Goal: Task Accomplishment & Management: Use online tool/utility

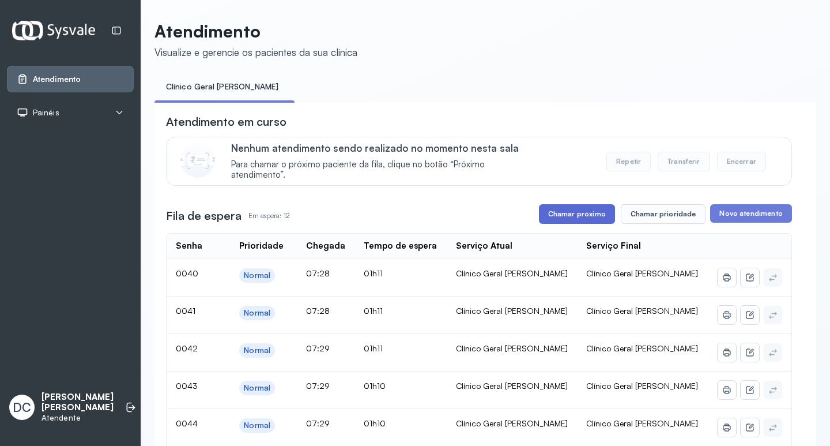
click at [578, 220] on button "Chamar próximo" at bounding box center [577, 214] width 76 height 20
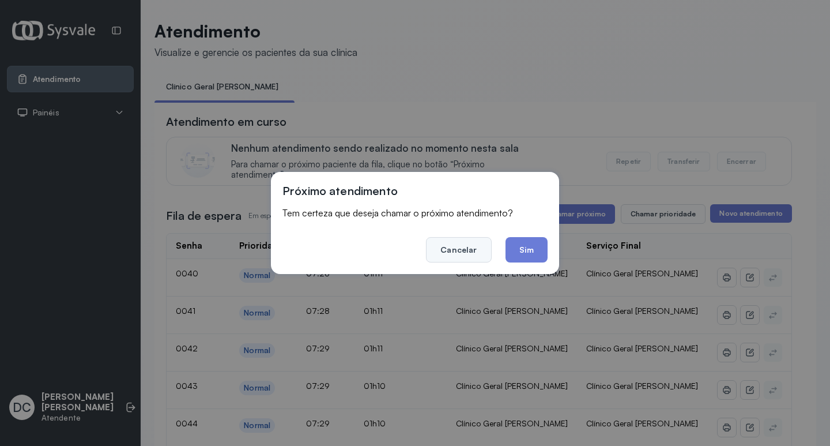
click at [474, 251] on button "Cancelar" at bounding box center [458, 249] width 65 height 25
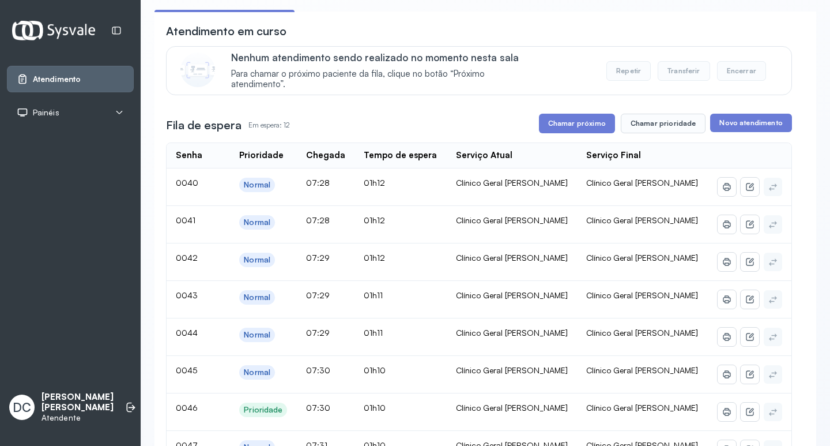
scroll to position [173, 0]
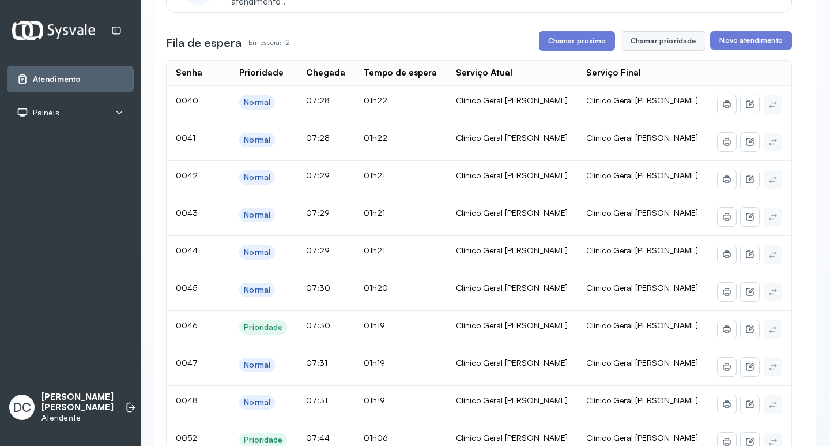
click at [642, 44] on button "Chamar prioridade" at bounding box center [663, 41] width 85 height 20
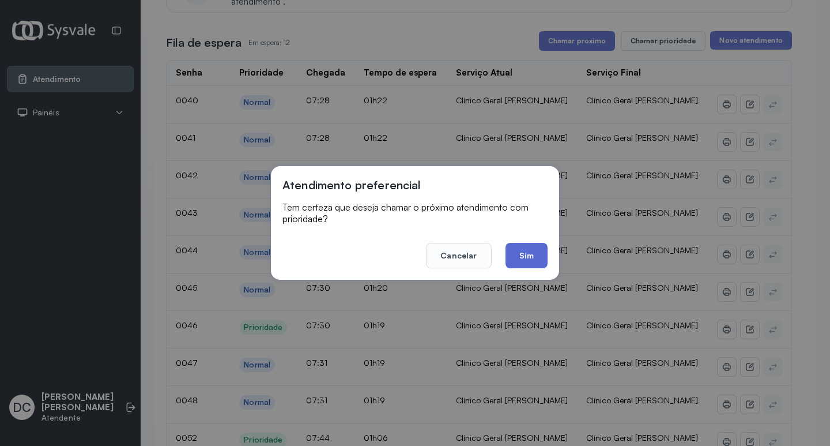
click at [516, 262] on button "Sim" at bounding box center [527, 255] width 42 height 25
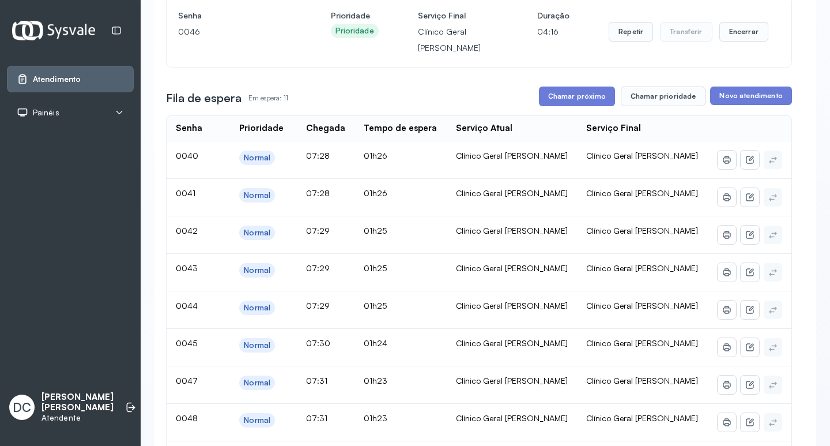
scroll to position [115, 0]
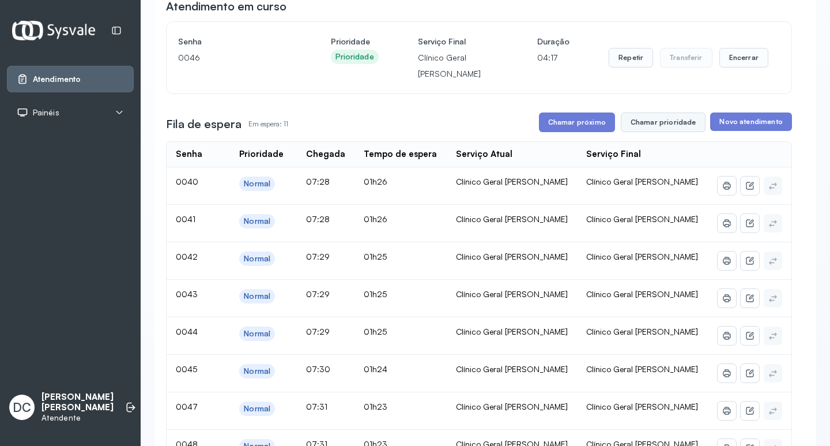
click at [648, 126] on button "Chamar prioridade" at bounding box center [663, 122] width 85 height 20
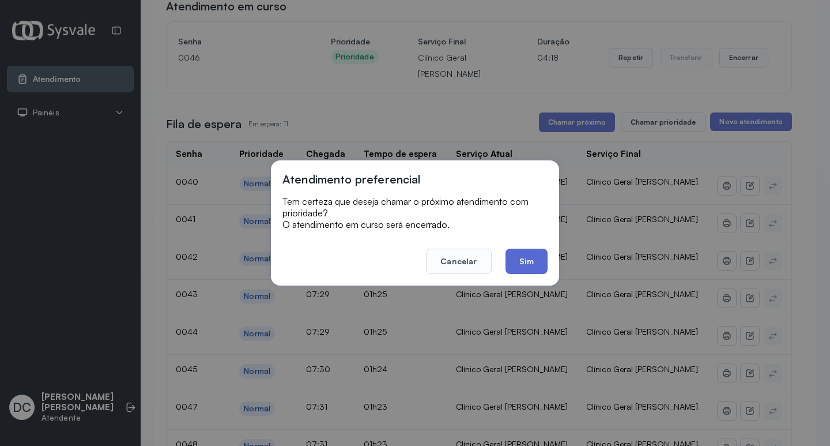
click at [536, 258] on button "Sim" at bounding box center [527, 260] width 42 height 25
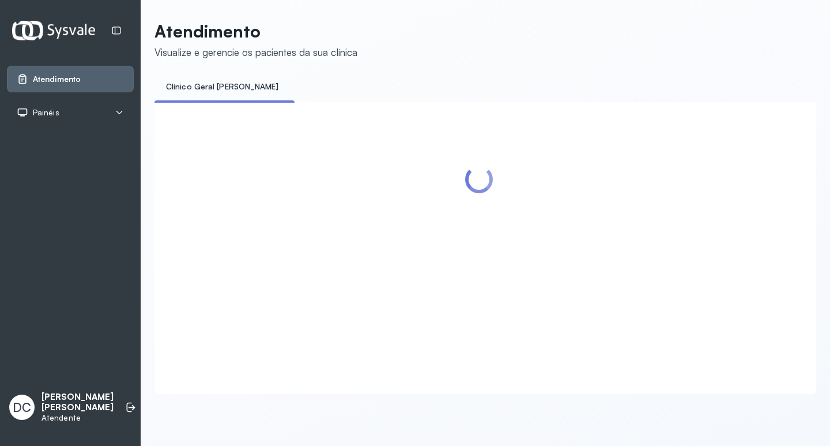
scroll to position [0, 0]
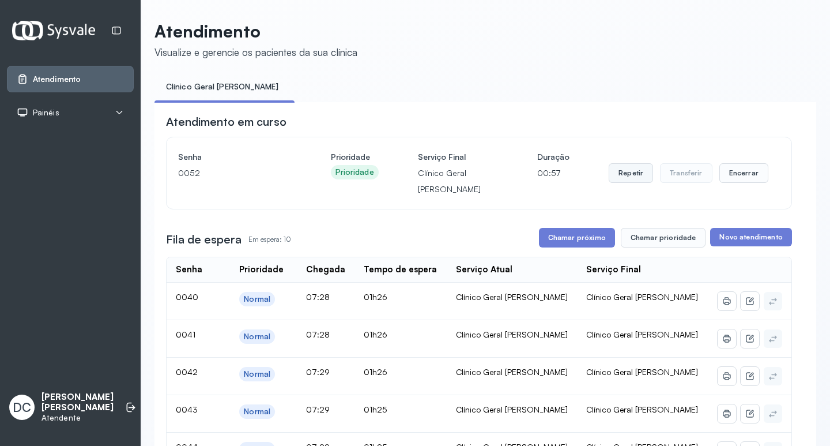
click at [624, 168] on button "Repetir" at bounding box center [631, 173] width 44 height 20
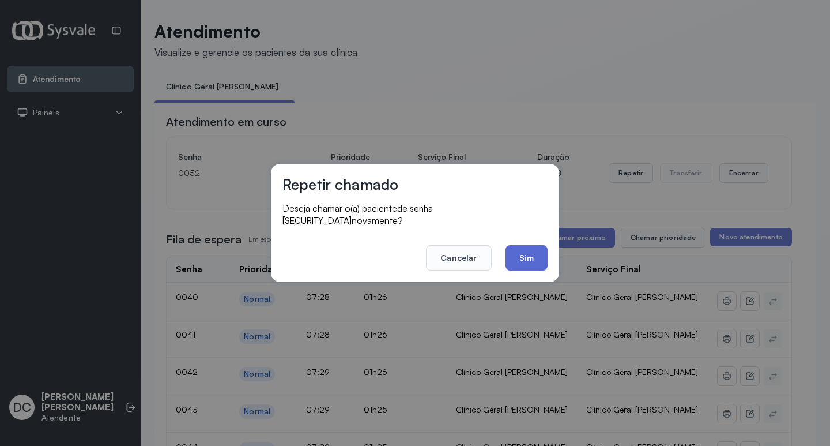
click at [533, 258] on button "Sim" at bounding box center [527, 257] width 42 height 25
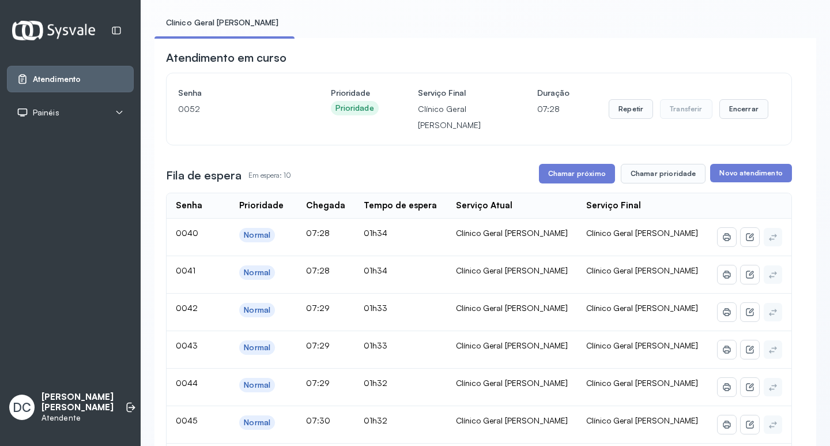
scroll to position [115, 0]
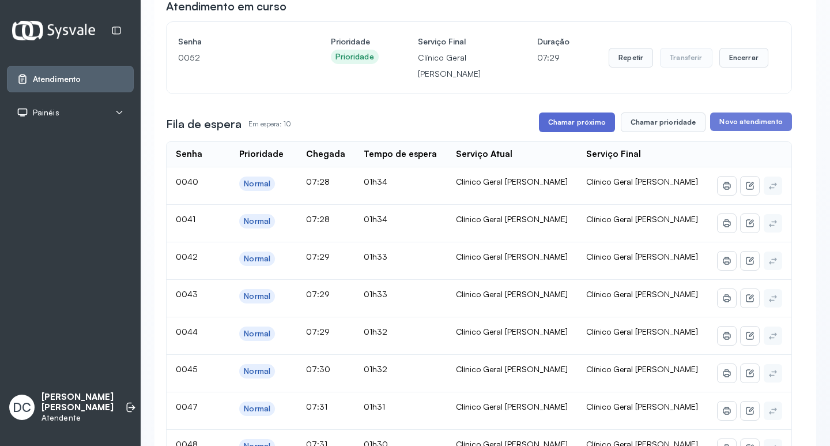
click at [582, 121] on button "Chamar próximo" at bounding box center [577, 122] width 76 height 20
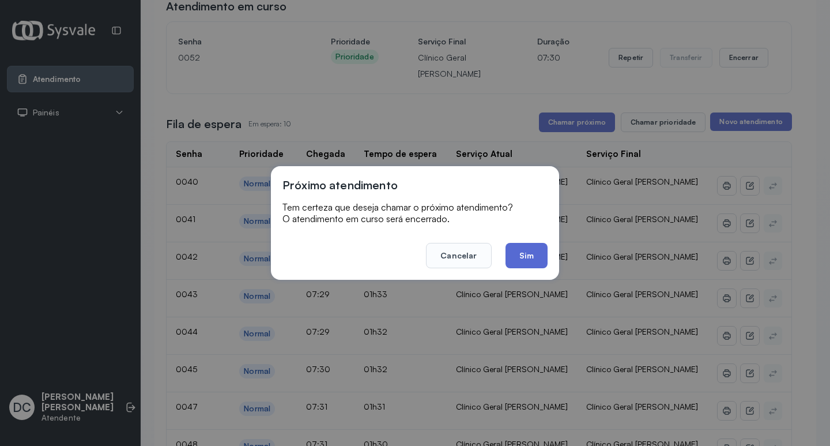
click at [532, 255] on button "Sim" at bounding box center [527, 255] width 42 height 25
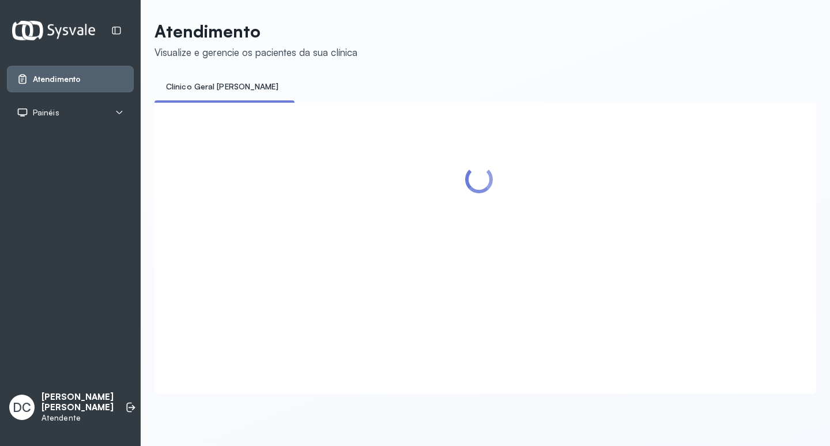
scroll to position [0, 0]
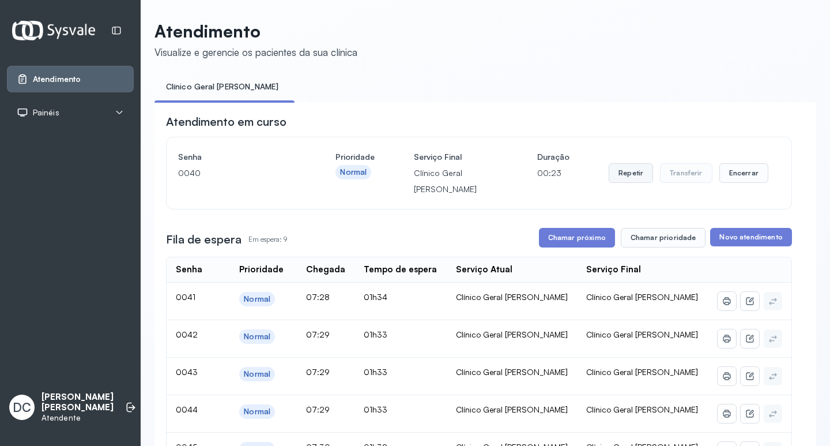
click at [617, 180] on button "Repetir" at bounding box center [631, 173] width 44 height 20
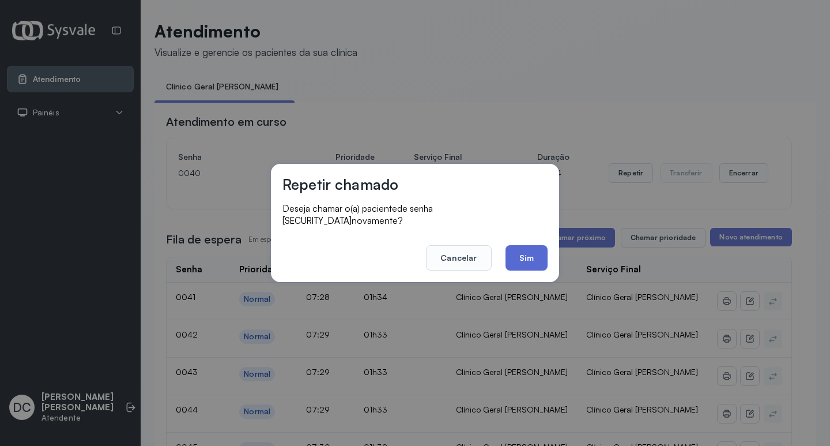
click at [528, 263] on button "Sim" at bounding box center [527, 257] width 42 height 25
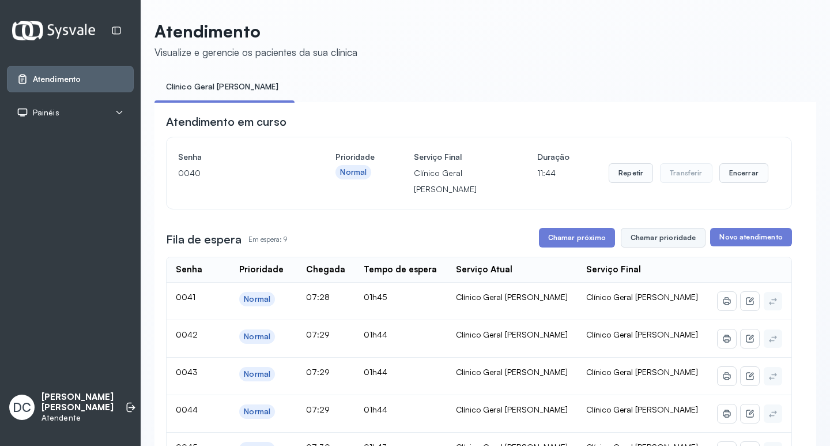
click at [650, 247] on button "Chamar prioridade" at bounding box center [663, 238] width 85 height 20
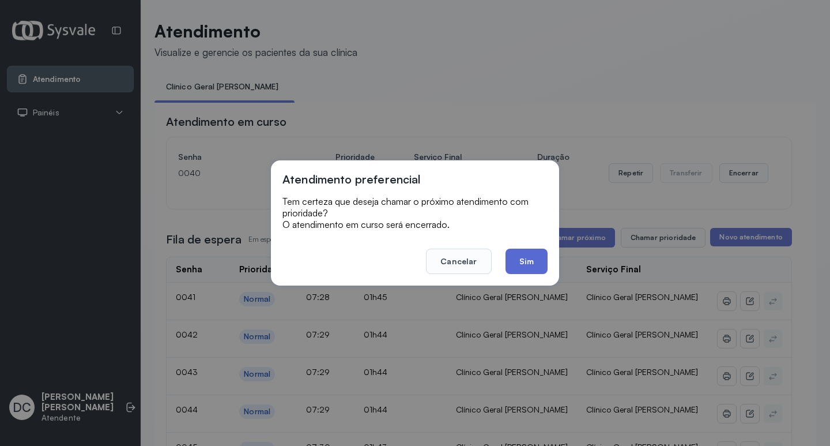
click at [528, 256] on button "Sim" at bounding box center [527, 260] width 42 height 25
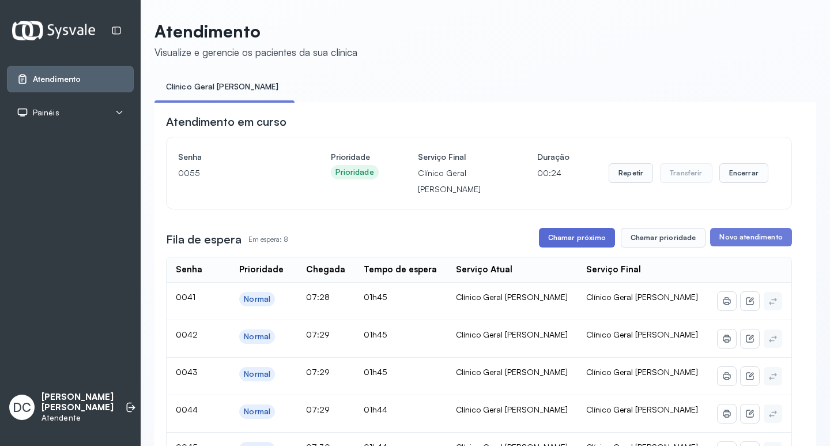
click at [581, 237] on button "Chamar próximo" at bounding box center [577, 238] width 76 height 20
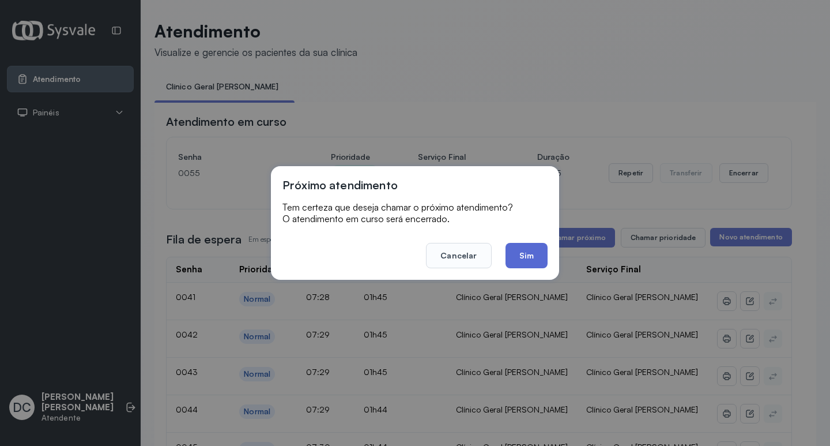
click at [542, 254] on button "Sim" at bounding box center [527, 255] width 42 height 25
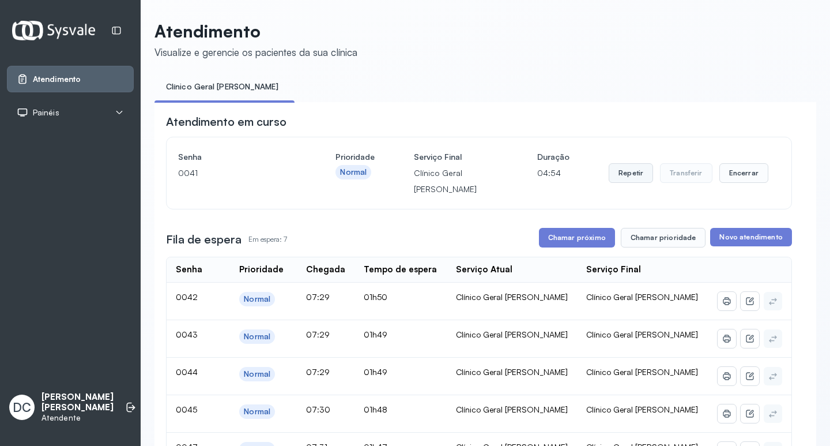
click at [624, 177] on button "Repetir" at bounding box center [631, 173] width 44 height 20
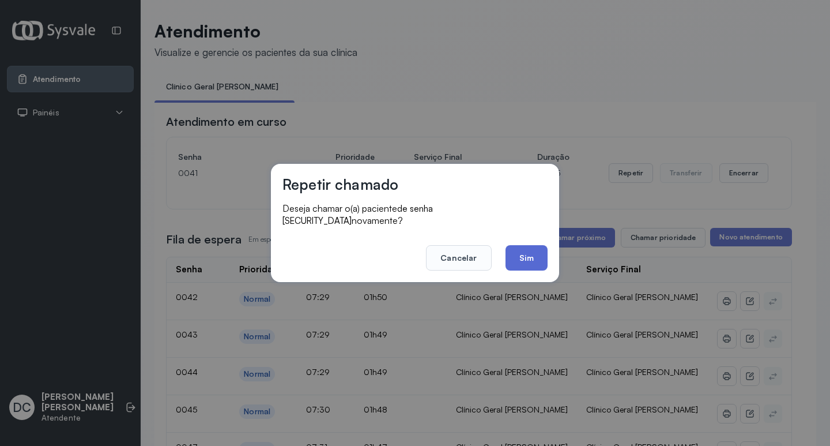
click at [528, 247] on button "Sim" at bounding box center [527, 257] width 42 height 25
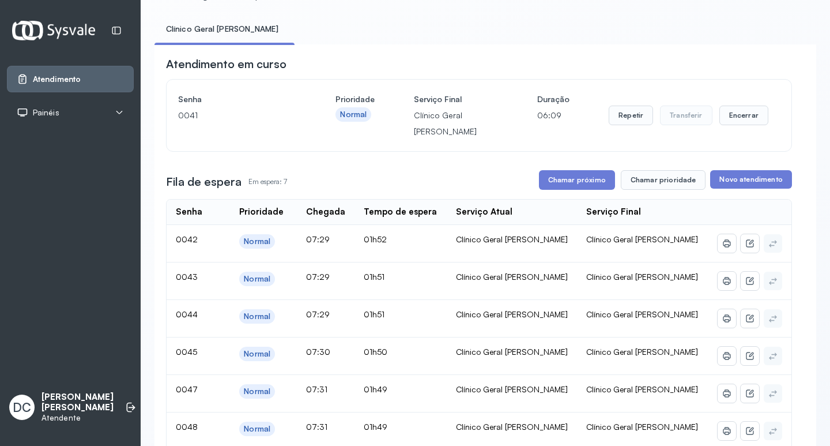
scroll to position [115, 0]
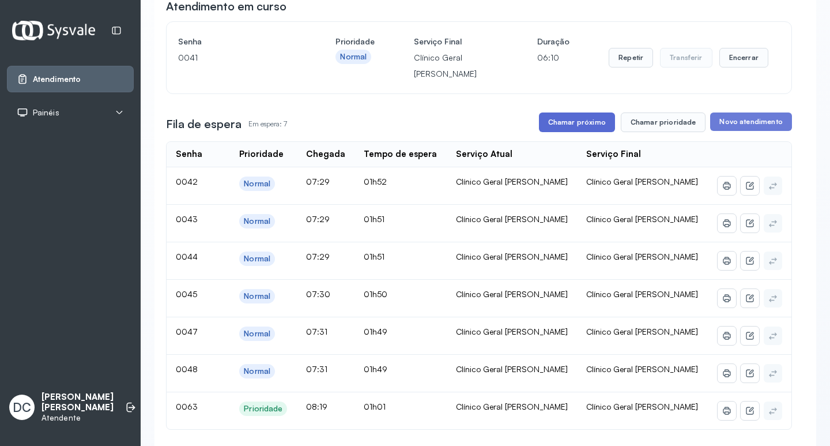
click at [596, 116] on button "Chamar próximo" at bounding box center [577, 122] width 76 height 20
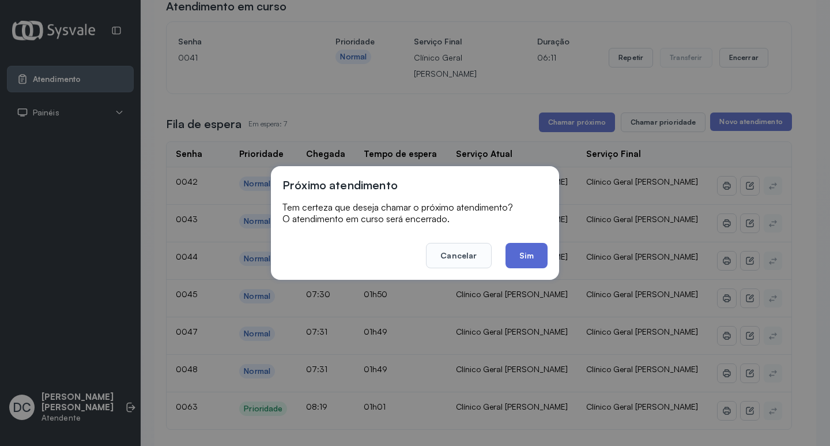
click at [533, 254] on button "Sim" at bounding box center [527, 255] width 42 height 25
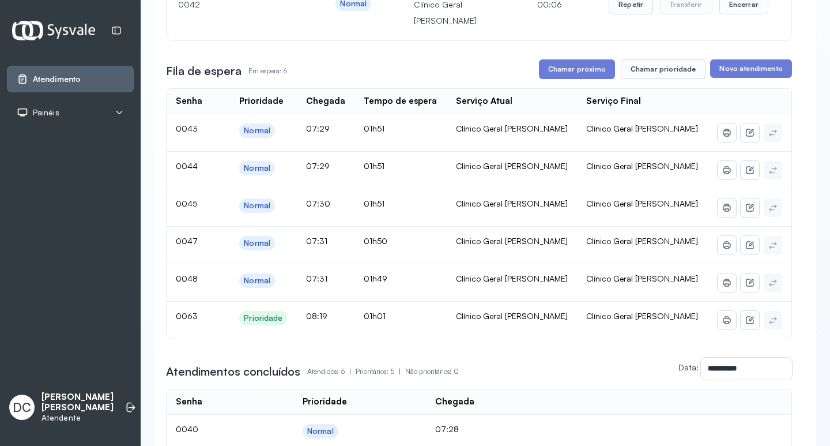
scroll to position [58, 0]
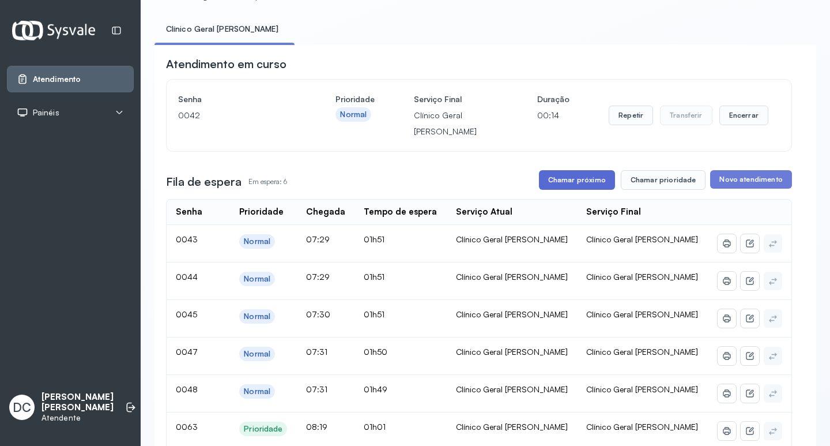
click at [575, 179] on button "Chamar próximo" at bounding box center [577, 180] width 76 height 20
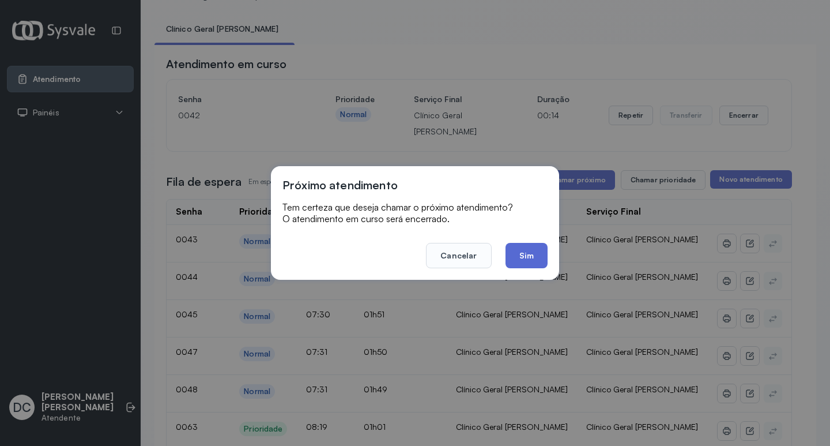
click at [537, 256] on button "Sim" at bounding box center [527, 255] width 42 height 25
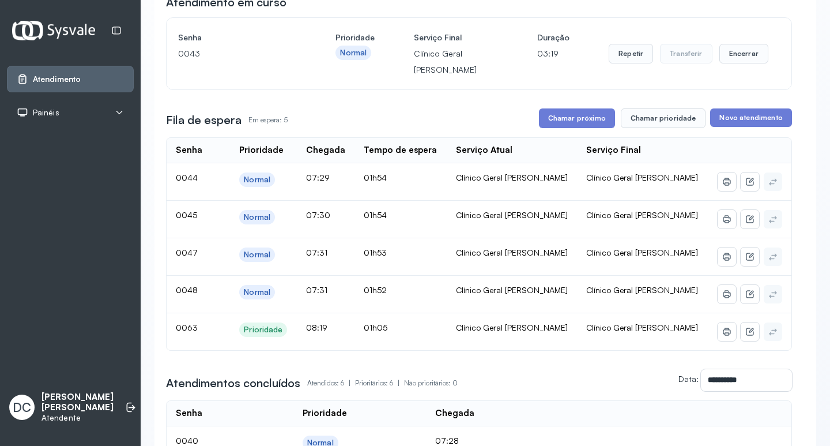
scroll to position [115, 0]
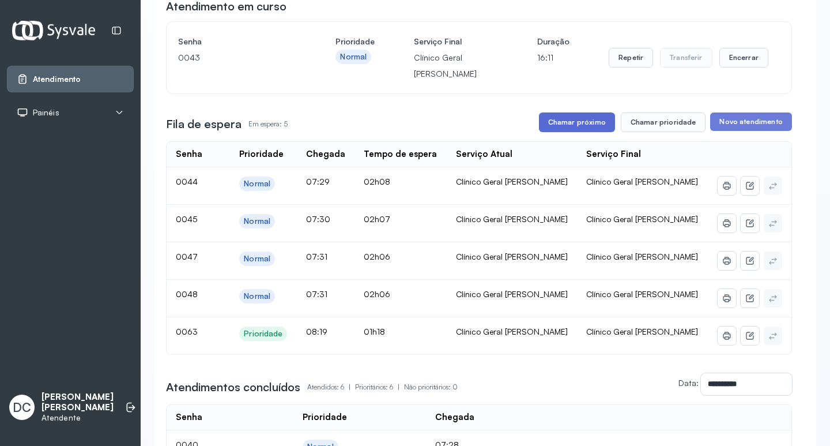
click at [568, 121] on button "Chamar próximo" at bounding box center [577, 122] width 76 height 20
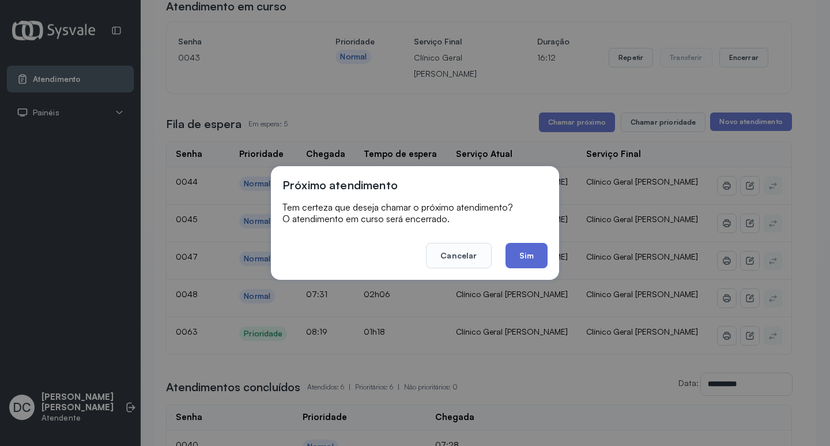
click at [529, 255] on button "Sim" at bounding box center [527, 255] width 42 height 25
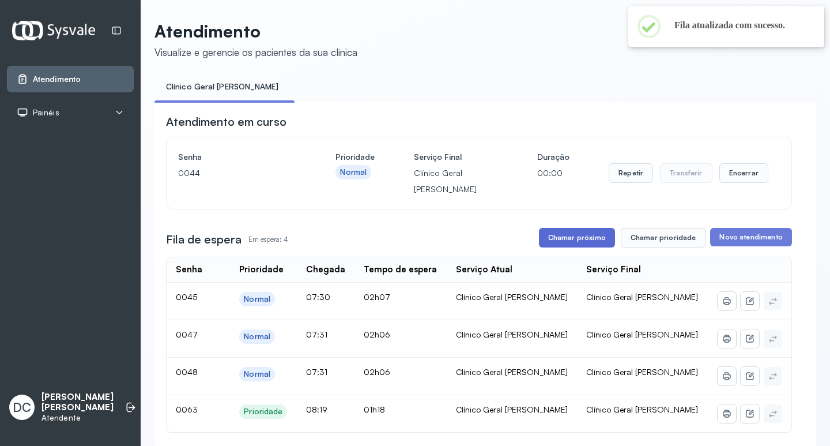
click at [567, 234] on button "Chamar próximo" at bounding box center [577, 238] width 76 height 20
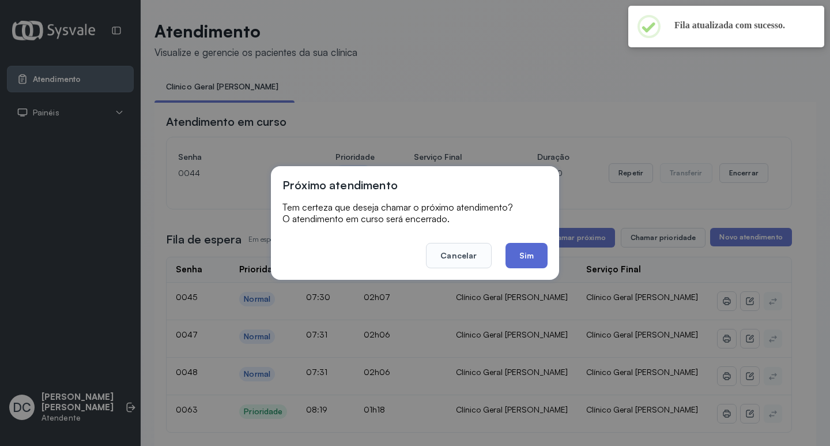
click at [526, 263] on button "Sim" at bounding box center [527, 255] width 42 height 25
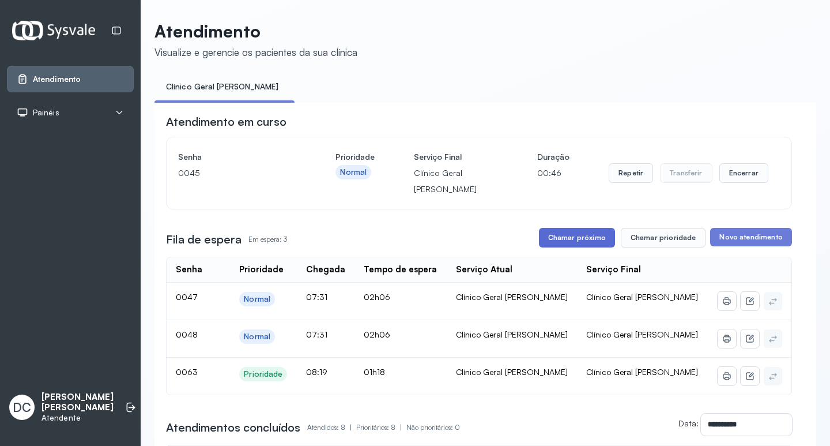
click at [602, 239] on button "Chamar próximo" at bounding box center [577, 238] width 76 height 20
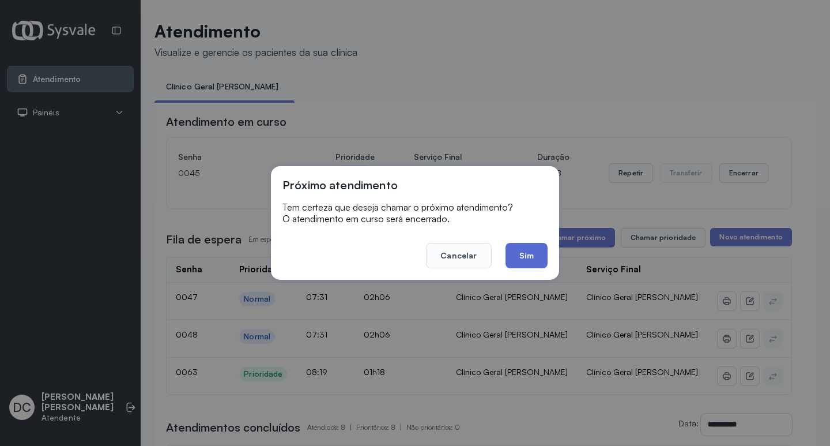
click at [536, 249] on button "Sim" at bounding box center [527, 255] width 42 height 25
